Goal: Information Seeking & Learning: Learn about a topic

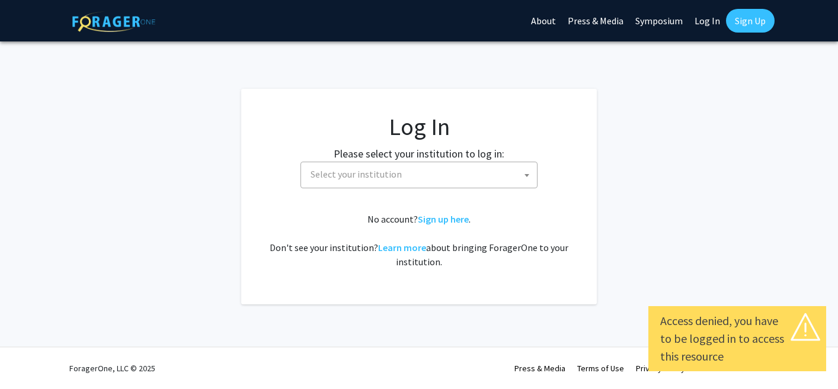
select select
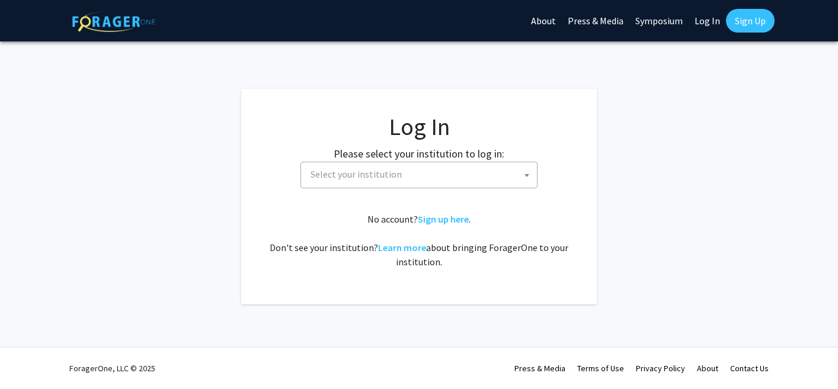
click at [443, 174] on span "Select your institution" at bounding box center [421, 174] width 231 height 24
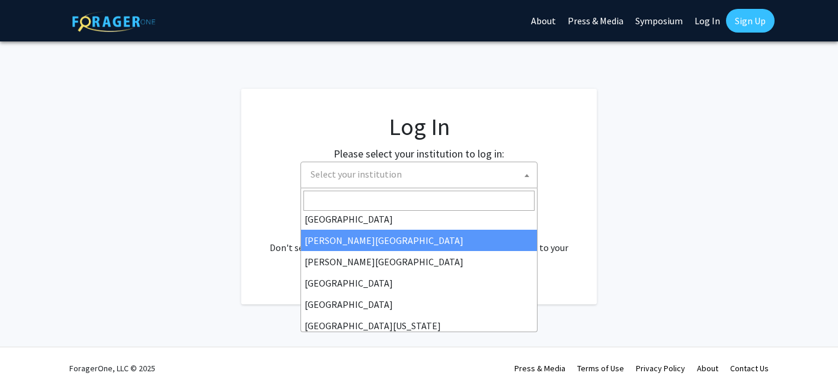
scroll to position [27, 0]
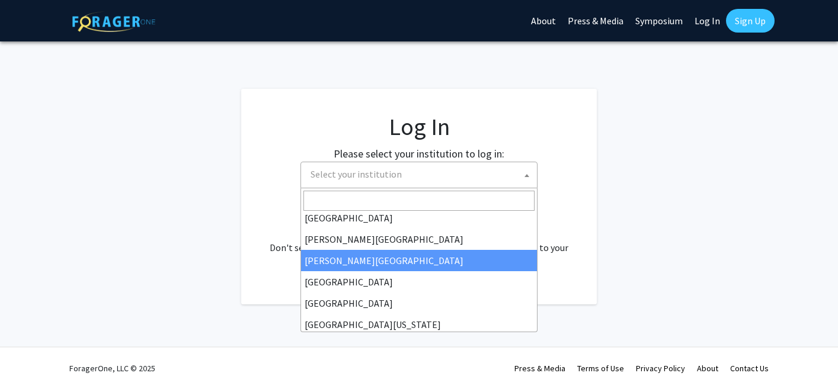
type input "o"
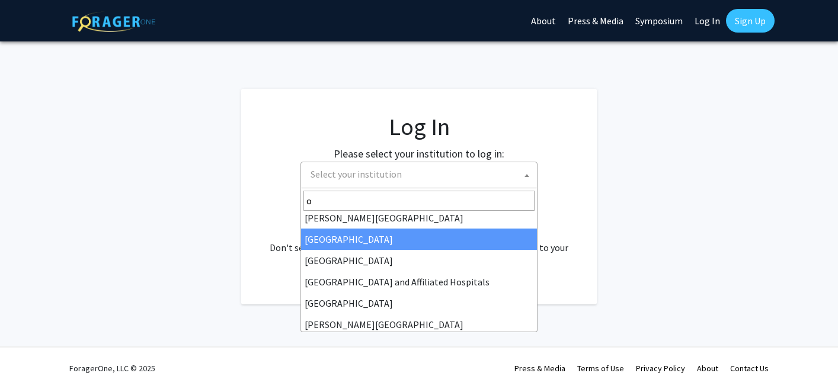
scroll to position [0, 0]
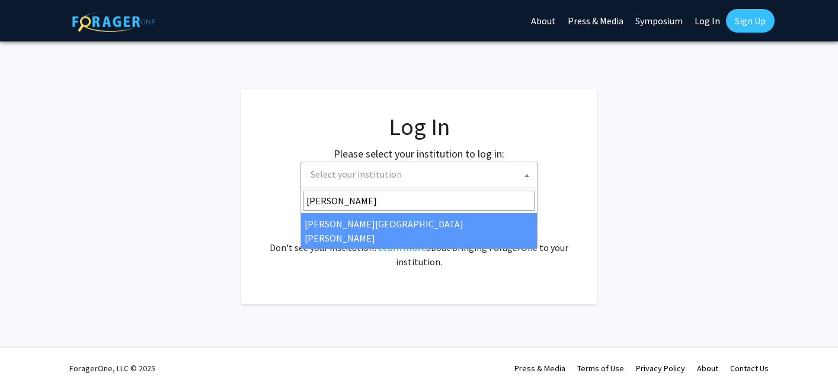
type input "[PERSON_NAME]"
select select "1"
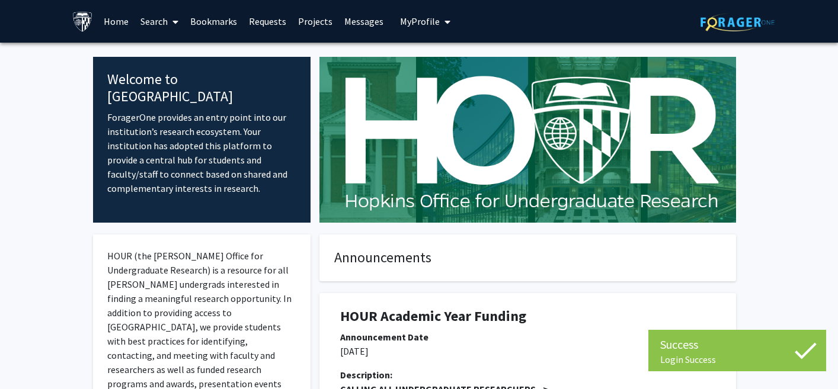
click at [111, 27] on link "Home" at bounding box center [116, 21] width 37 height 41
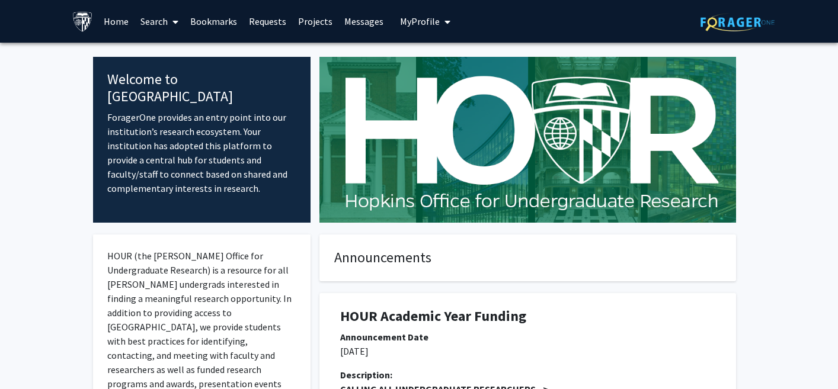
click at [114, 27] on link "Home" at bounding box center [116, 21] width 37 height 41
click at [155, 21] on link "Search" at bounding box center [160, 21] width 50 height 41
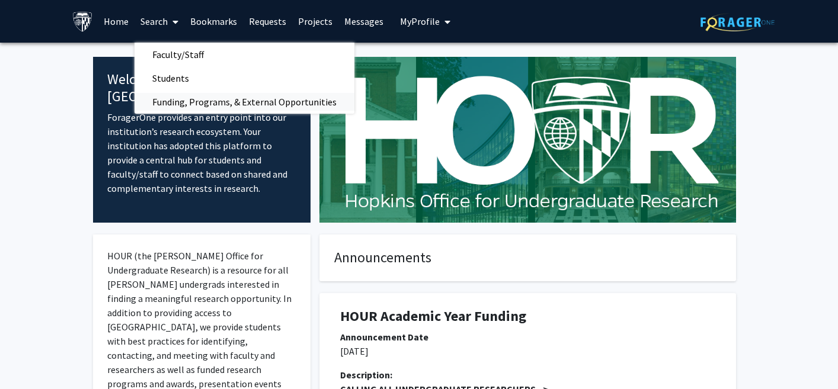
click at [178, 95] on span "Funding, Programs, & External Opportunities" at bounding box center [245, 102] width 220 height 24
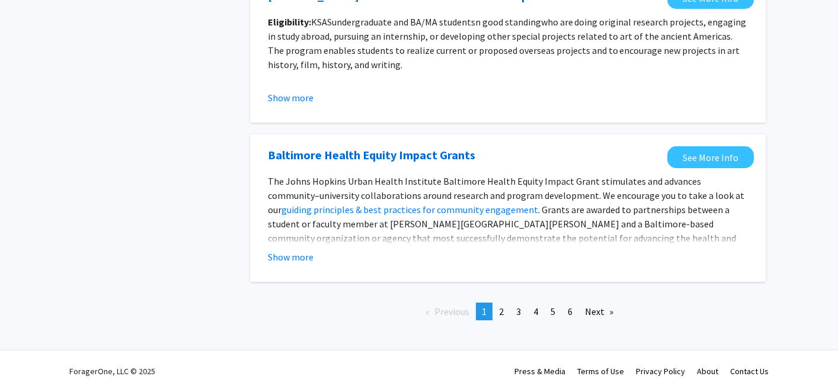
scroll to position [1384, 0]
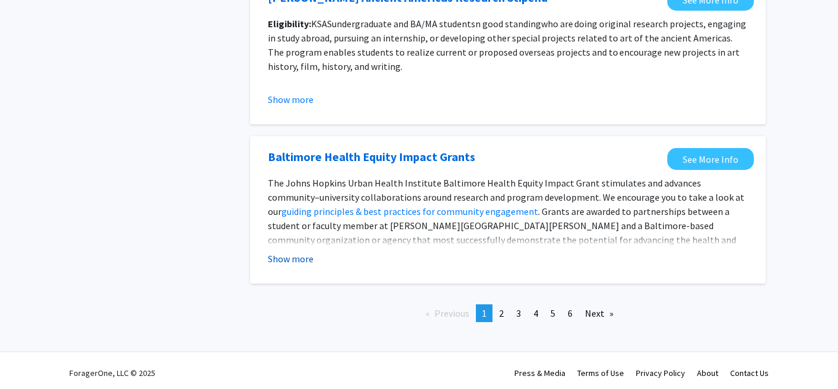
click at [299, 259] on button "Show more" at bounding box center [291, 259] width 46 height 14
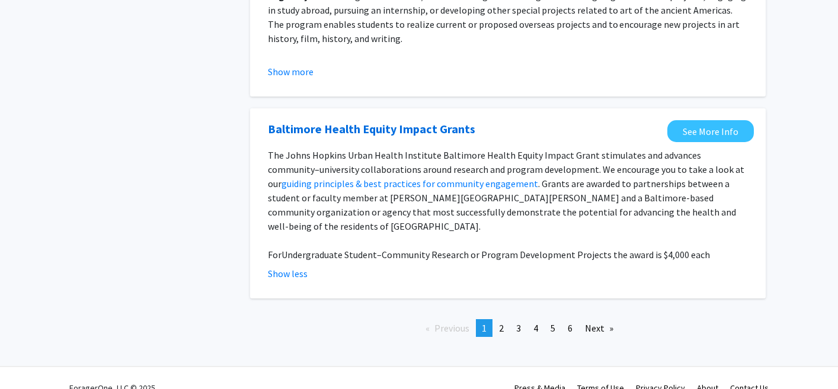
scroll to position [1417, 0]
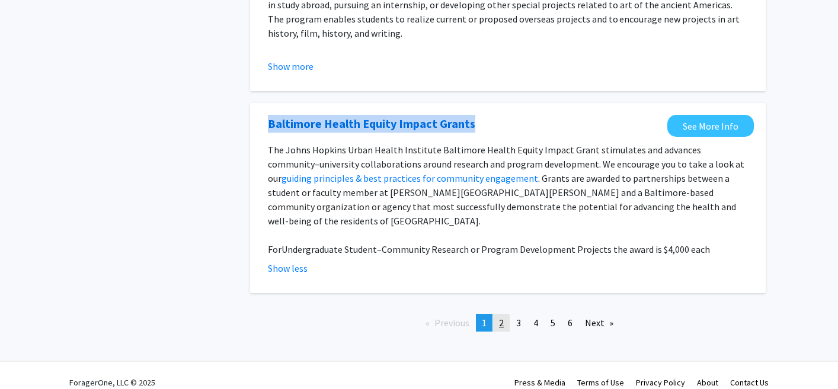
click at [506, 314] on link "page 2" at bounding box center [501, 323] width 17 height 18
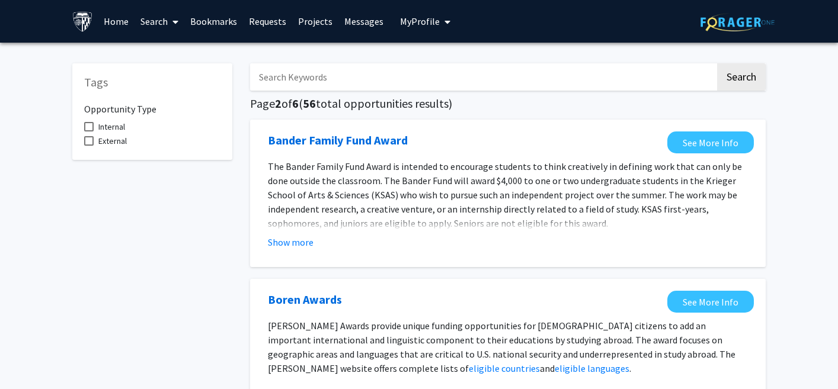
click at [303, 87] on input "Search Keywords" at bounding box center [482, 76] width 465 height 27
type input "graduate"
click at [717, 63] on button "Search" at bounding box center [741, 76] width 49 height 27
